Goal: Information Seeking & Learning: Find contact information

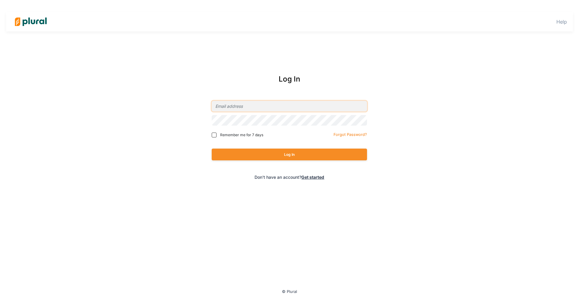
type input "[EMAIL_ADDRESS][DOMAIN_NAME]"
click at [265, 153] on button "Log In" at bounding box center [289, 154] width 155 height 12
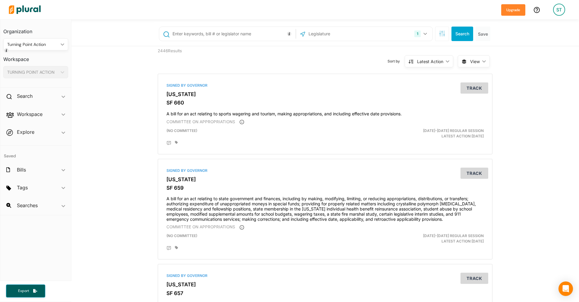
click at [242, 36] on input "text" at bounding box center [233, 33] width 122 height 11
click at [24, 99] on div "Search ic_keyboard_arrow_down" at bounding box center [35, 97] width 71 height 16
click at [22, 109] on h4 "Bills" at bounding box center [37, 110] width 56 height 6
click at [236, 29] on input "text" at bounding box center [233, 33] width 122 height 11
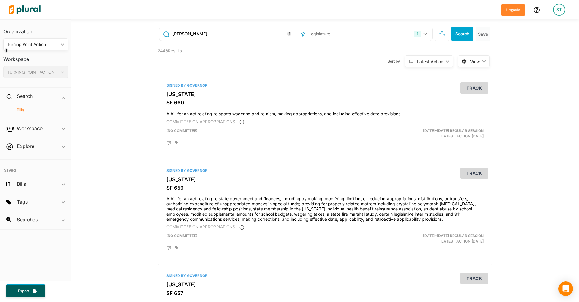
type input "Wendy Rogers"
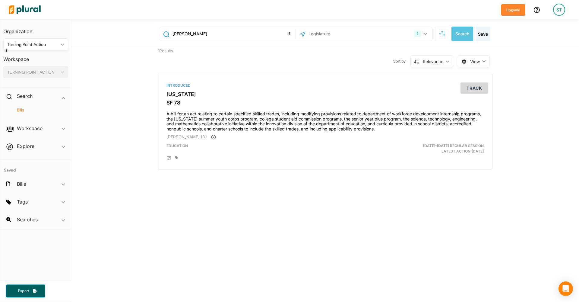
click at [412, 35] on button "1" at bounding box center [421, 33] width 19 height 11
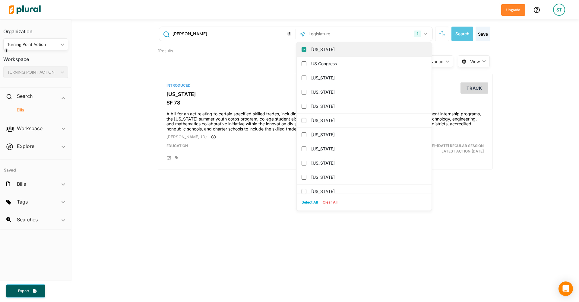
click at [369, 51] on label "Iowa" at bounding box center [368, 49] width 114 height 9
click at [306, 51] on input "Iowa" at bounding box center [304, 49] width 5 height 5
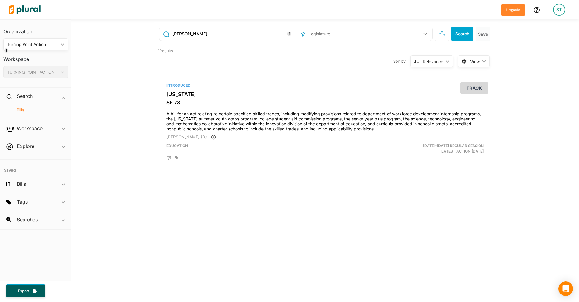
click at [470, 37] on button "Search" at bounding box center [462, 34] width 22 height 14
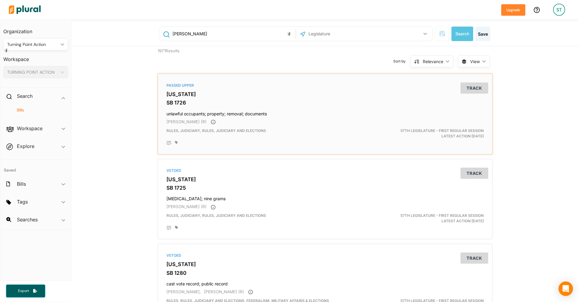
click at [188, 121] on span "Wendy Rogers (R)" at bounding box center [186, 121] width 40 height 5
click at [211, 121] on icon at bounding box center [213, 121] width 5 height 5
click at [205, 134] on div "Primary sponsors: Wendy Rogers (R)" at bounding box center [208, 134] width 36 height 11
click at [181, 90] on div "Passed Upper Arizona SB 1726 unlawful occupants; property; removal; documents W…" at bounding box center [324, 113] width 329 height 75
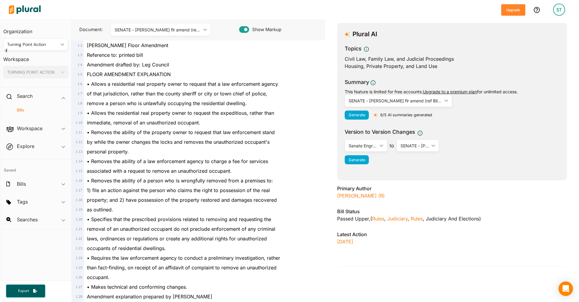
scroll to position [82, 0]
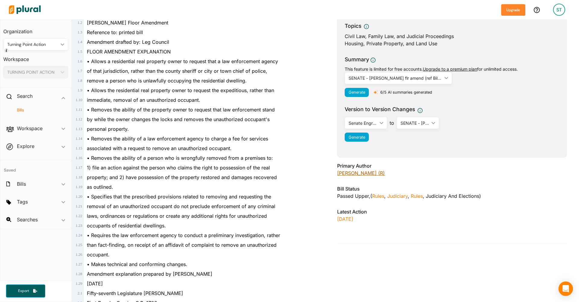
click at [364, 171] on link "Wendy Rogers (R)" at bounding box center [361, 173] width 48 height 6
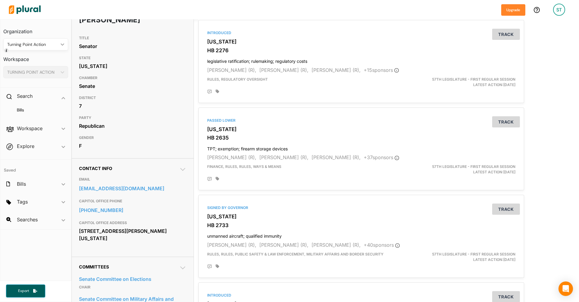
scroll to position [50, 0]
click at [144, 206] on link "602-926-3042" at bounding box center [132, 208] width 107 height 9
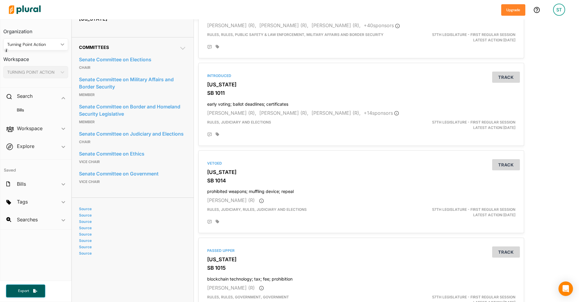
scroll to position [315, 0]
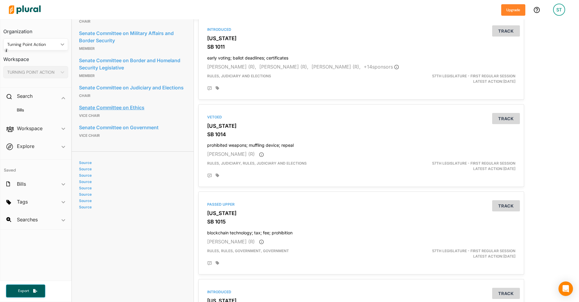
click at [124, 108] on link "Senate Committee on Ethics" at bounding box center [132, 107] width 107 height 9
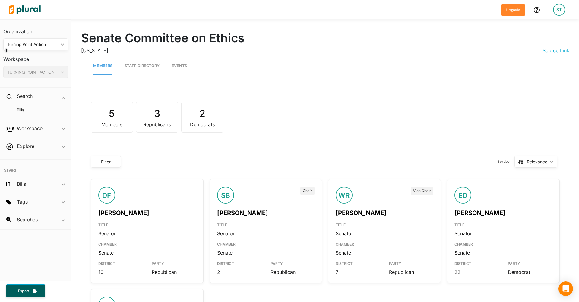
scroll to position [0, 0]
click at [153, 62] on link "Staff Directory" at bounding box center [142, 65] width 35 height 17
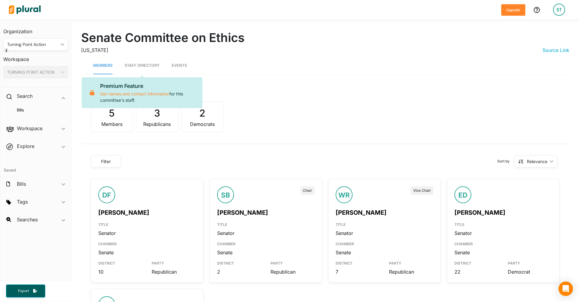
click at [140, 65] on link "Staff Directory" at bounding box center [142, 65] width 35 height 17
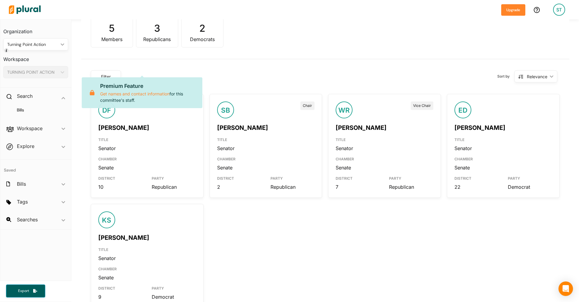
scroll to position [91, 0]
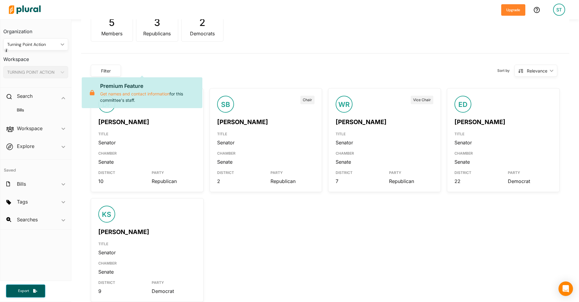
click at [154, 128] on div "TITLE" at bounding box center [147, 132] width 98 height 13
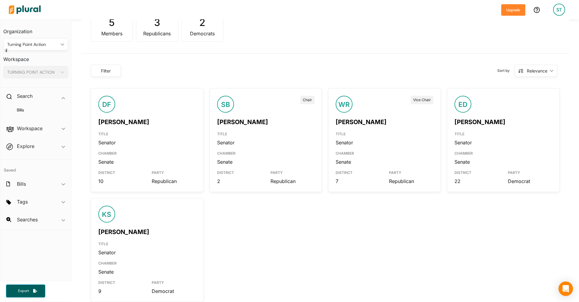
click at [122, 124] on link "Dave Farnsworth" at bounding box center [123, 121] width 51 height 7
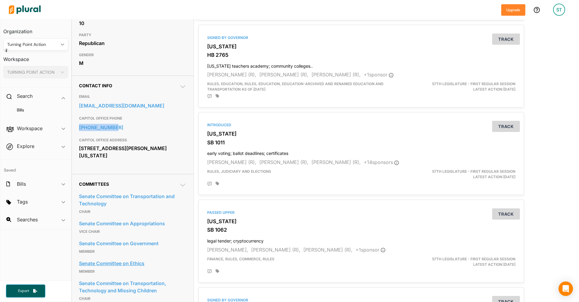
click at [133, 261] on link "Senate Committee on Ethics" at bounding box center [132, 262] width 107 height 9
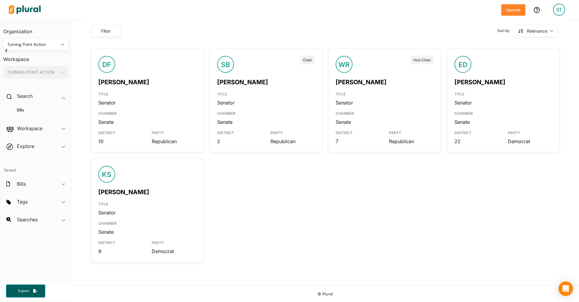
click at [479, 84] on link "Eva Diaz" at bounding box center [479, 81] width 51 height 7
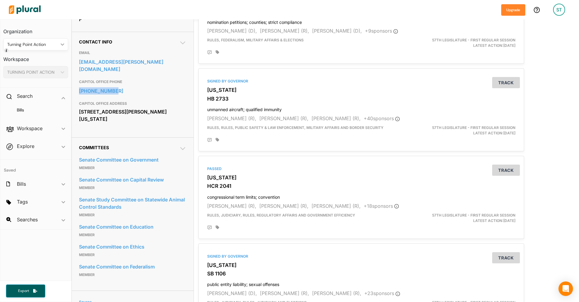
scroll to position [203, 0]
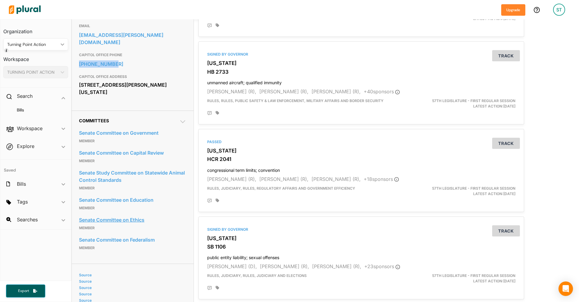
click at [122, 215] on link "Senate Committee on Ethics" at bounding box center [132, 219] width 107 height 9
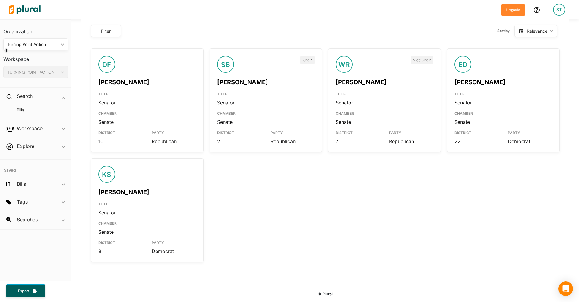
click at [123, 190] on link "Kiana Sears" at bounding box center [123, 191] width 51 height 7
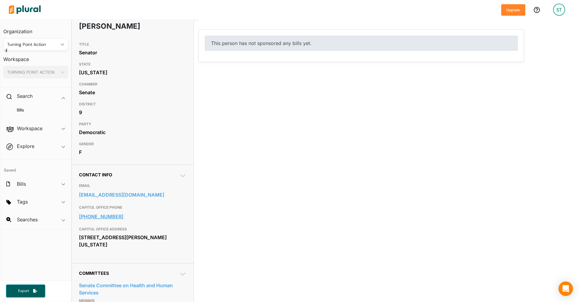
scroll to position [44, 0]
